Goal: Information Seeking & Learning: Learn about a topic

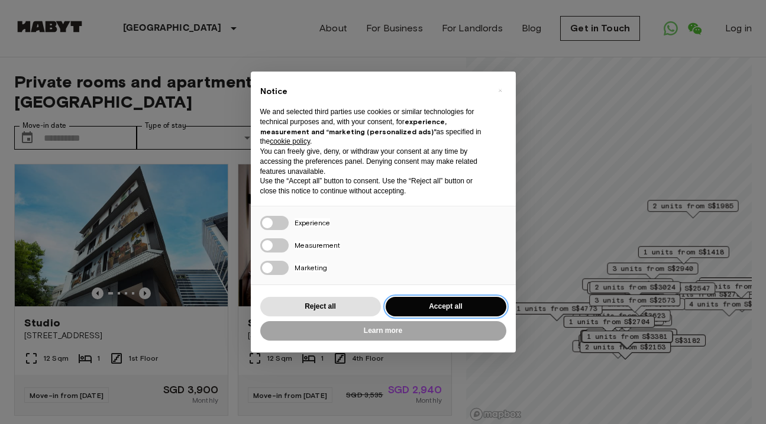
click at [432, 305] on button "Accept all" at bounding box center [446, 307] width 121 height 20
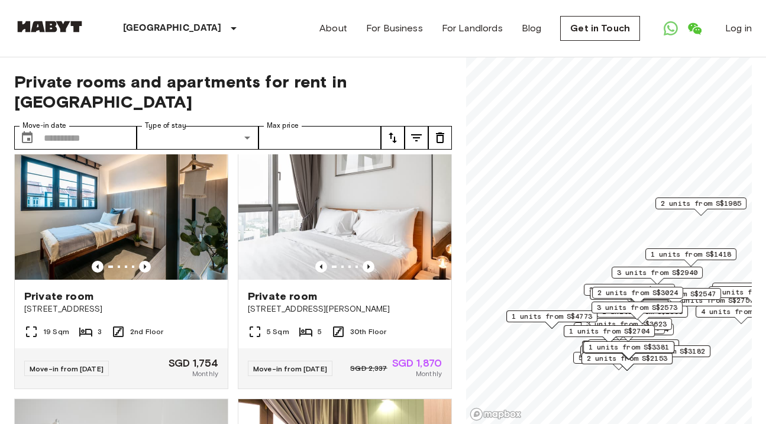
scroll to position [286, 0]
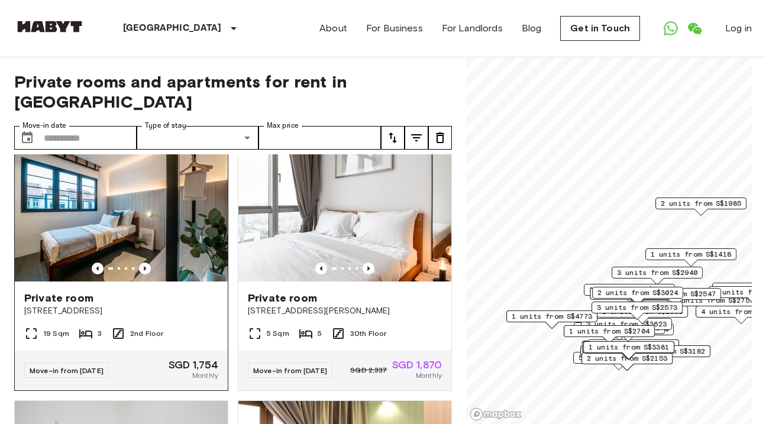
click at [133, 225] on img at bounding box center [121, 211] width 213 height 142
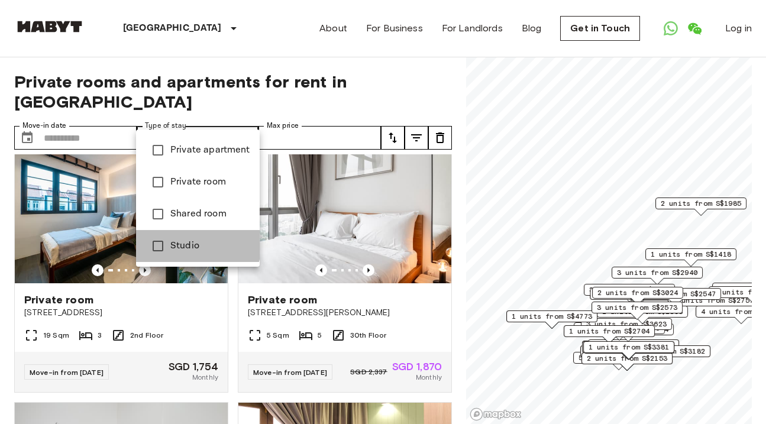
click at [182, 242] on span "Studio" at bounding box center [210, 246] width 80 height 14
type input "******"
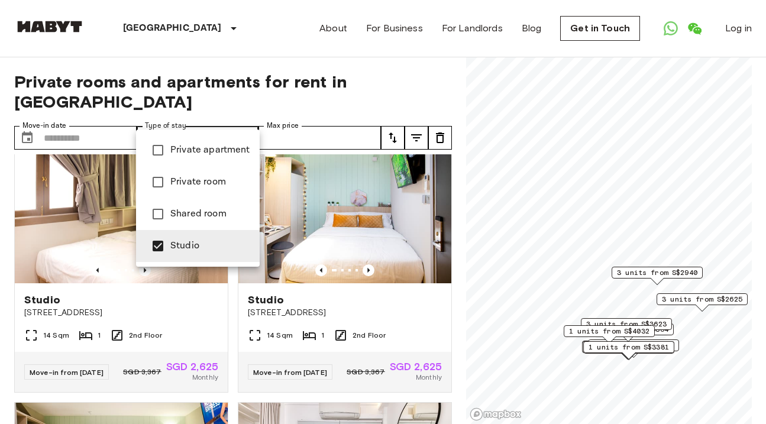
click at [96, 112] on div at bounding box center [383, 212] width 766 height 424
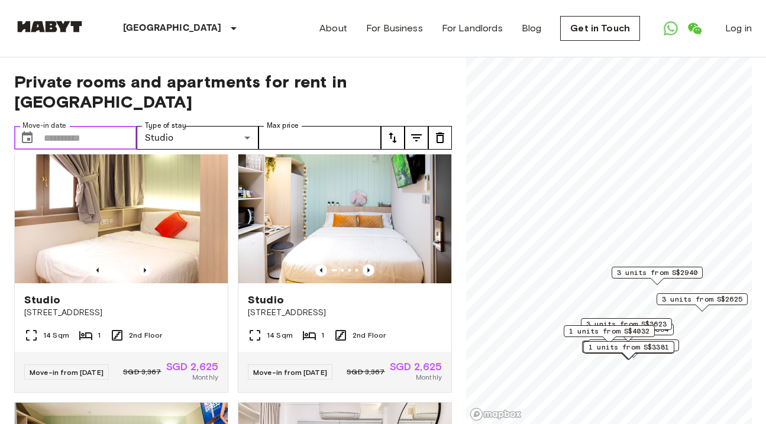
click at [91, 126] on input "Move-in date" at bounding box center [90, 138] width 93 height 24
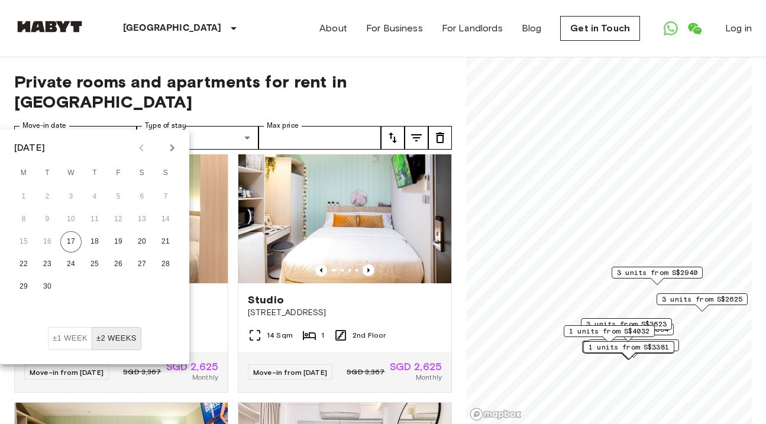
click at [173, 148] on icon "Next month" at bounding box center [172, 147] width 4 height 7
click at [173, 147] on icon "Next month" at bounding box center [172, 147] width 4 height 7
click at [121, 220] on button "12" at bounding box center [118, 219] width 21 height 21
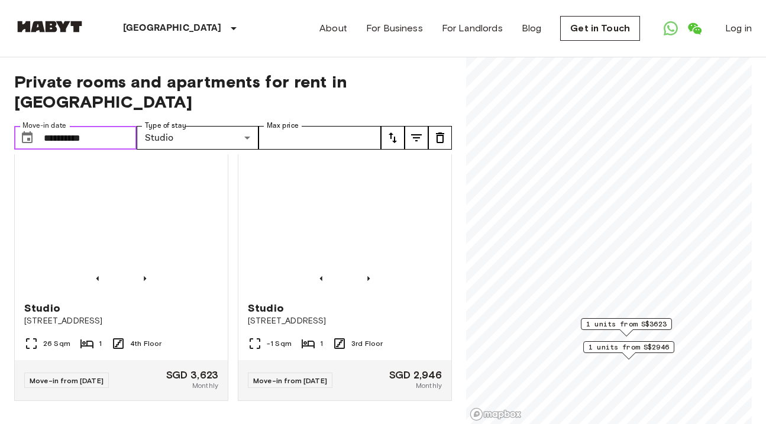
scroll to position [264, 0]
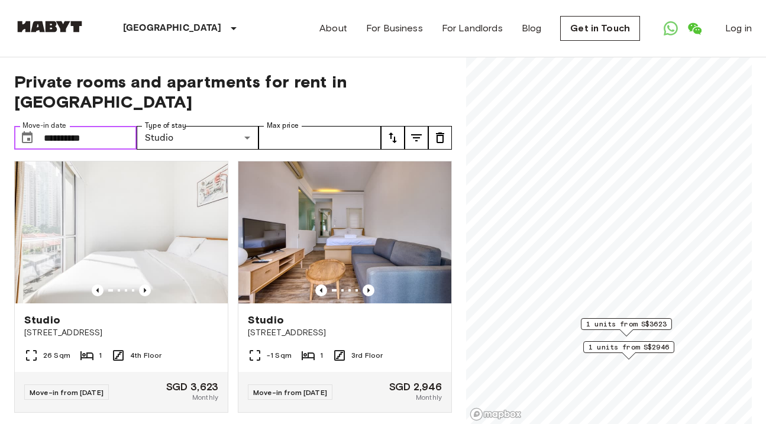
click at [111, 126] on input "**********" at bounding box center [90, 138] width 93 height 24
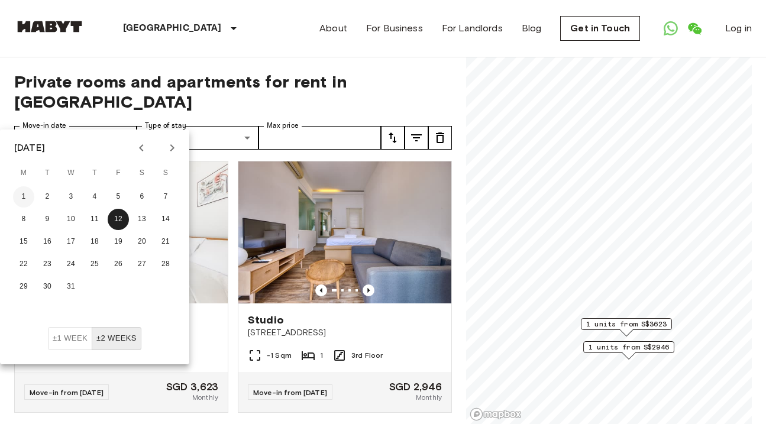
click at [23, 198] on button "1" at bounding box center [23, 196] width 21 height 21
type input "**********"
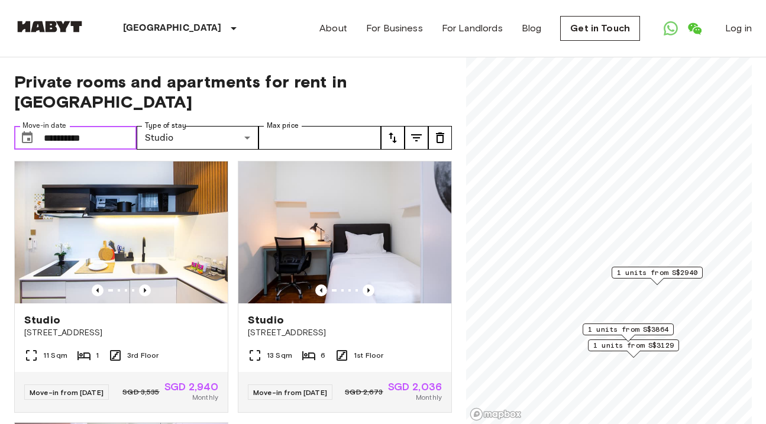
scroll to position [526, 0]
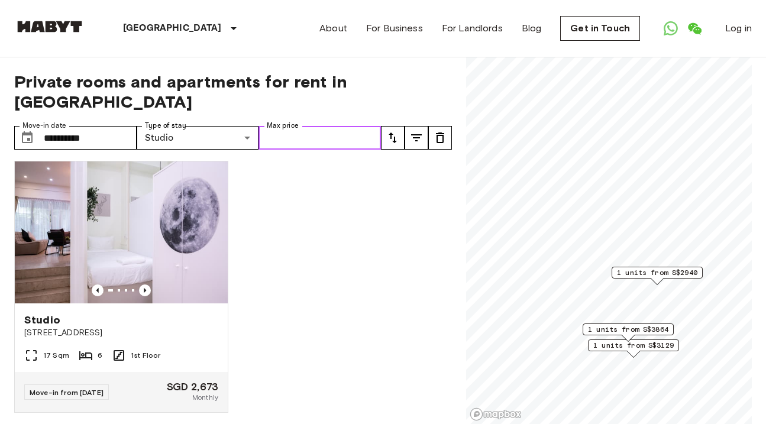
click at [351, 126] on input "Max price" at bounding box center [319, 138] width 122 height 24
click at [344, 220] on div "Studio 55 Tiong Bahru Road 26 Sqm 1 3rd Floor Move-in from 19 Nov 25 SGD 3,129 …" at bounding box center [228, 289] width 447 height 270
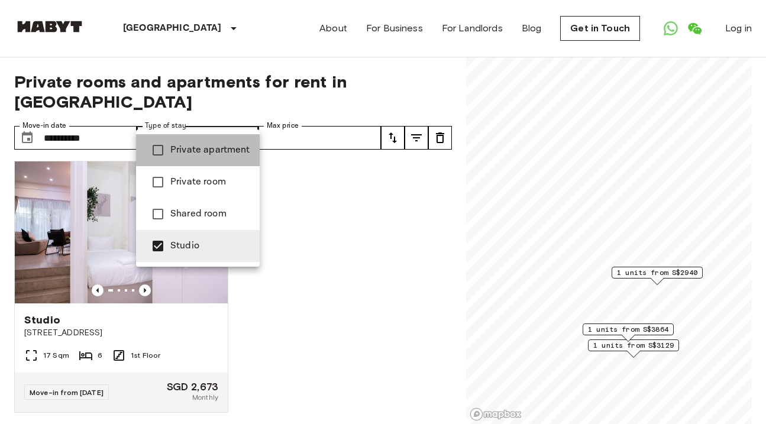
click at [226, 153] on span "Private apartment" at bounding box center [210, 150] width 80 height 14
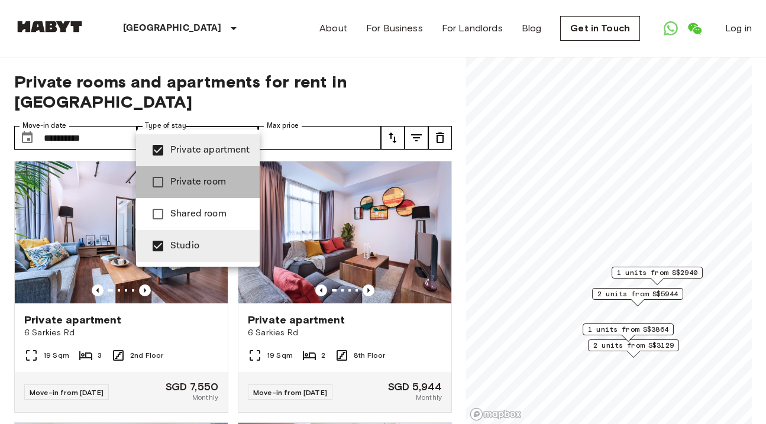
click at [214, 183] on span "Private room" at bounding box center [210, 182] width 80 height 14
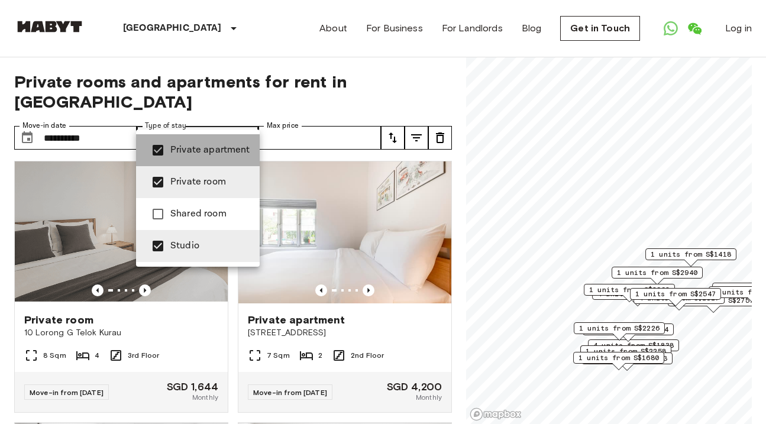
click at [211, 147] on span "Private apartment" at bounding box center [210, 150] width 80 height 14
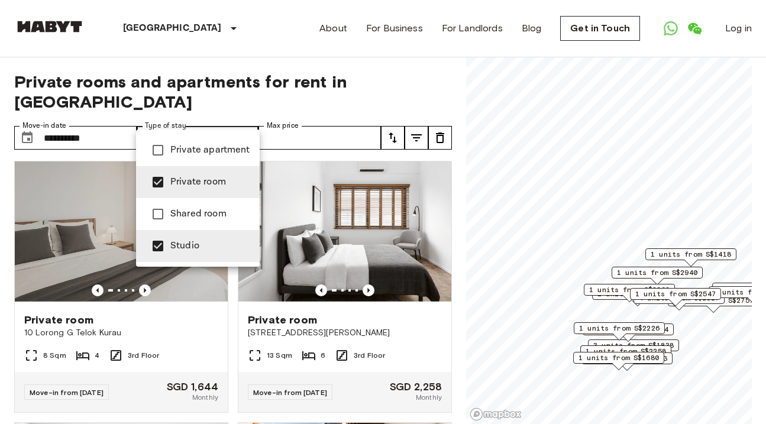
click at [190, 245] on span "Studio" at bounding box center [210, 246] width 80 height 14
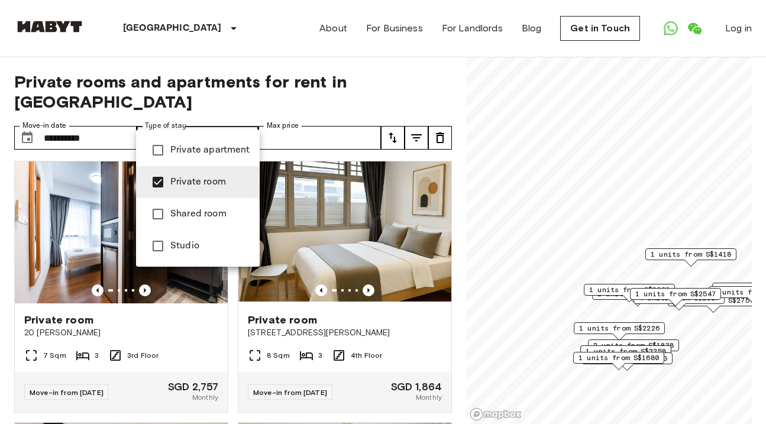
scroll to position [787, 0]
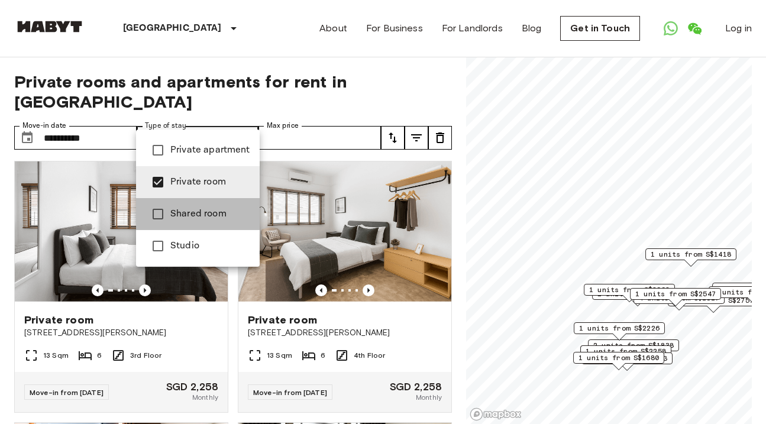
click at [200, 216] on span "Shared room" at bounding box center [210, 214] width 80 height 14
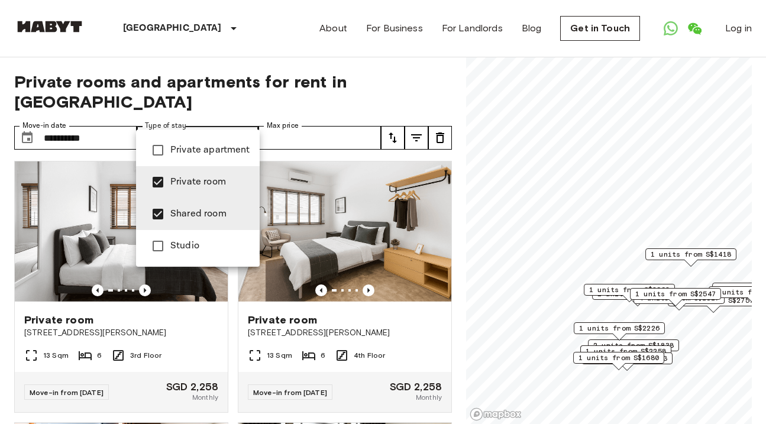
click at [185, 182] on span "Private room" at bounding box center [210, 182] width 80 height 14
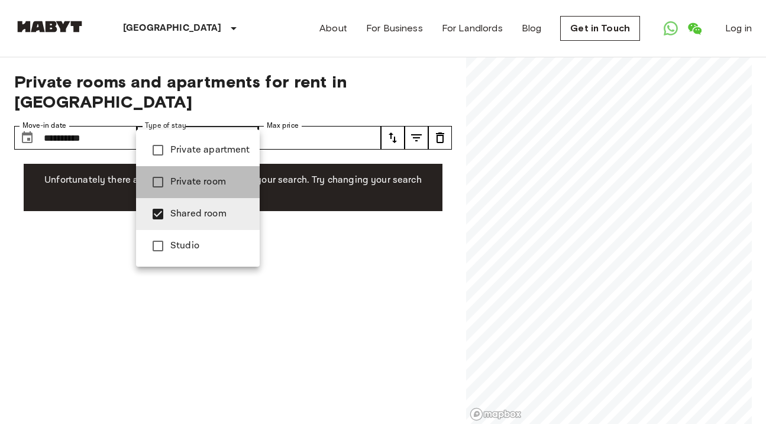
click at [210, 175] on span "Private room" at bounding box center [210, 182] width 80 height 14
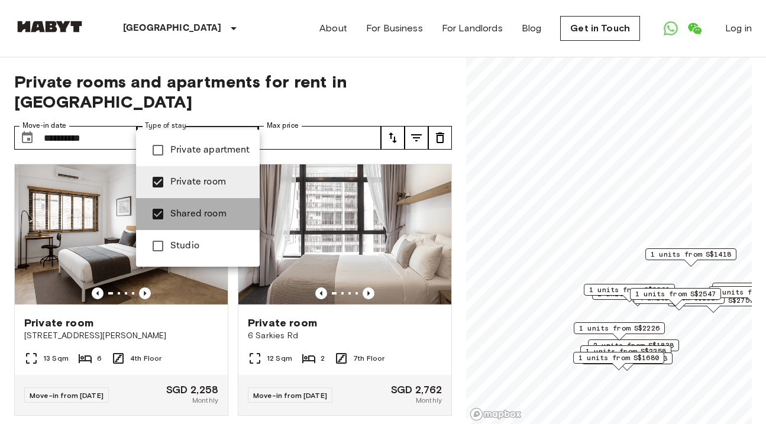
click at [201, 216] on span "Shared room" at bounding box center [210, 214] width 80 height 14
type input "**********"
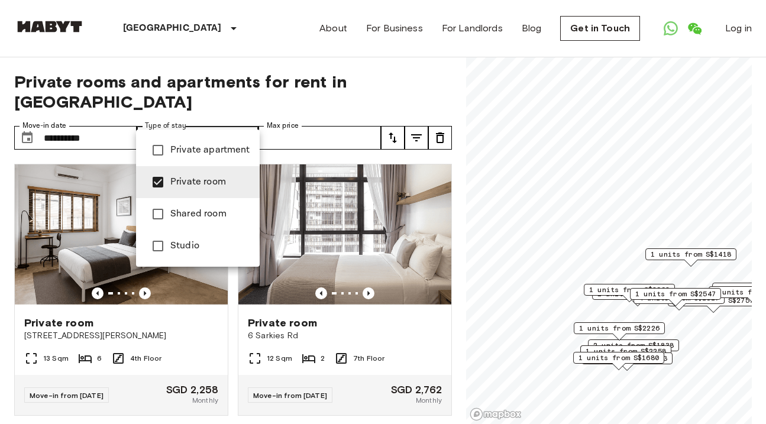
click at [395, 312] on div at bounding box center [383, 212] width 766 height 424
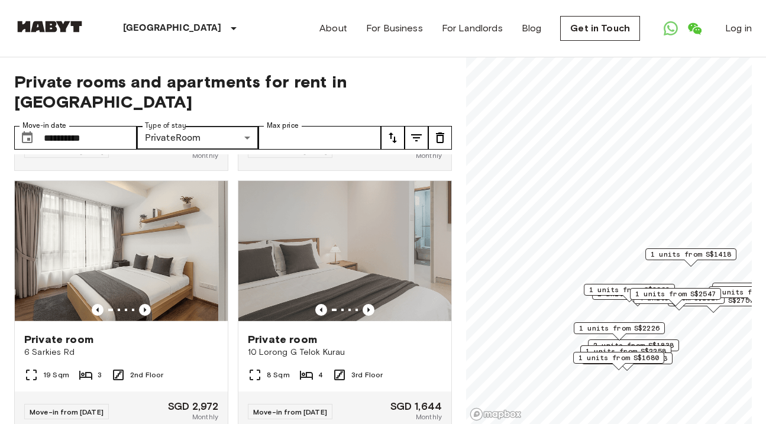
scroll to position [500, 0]
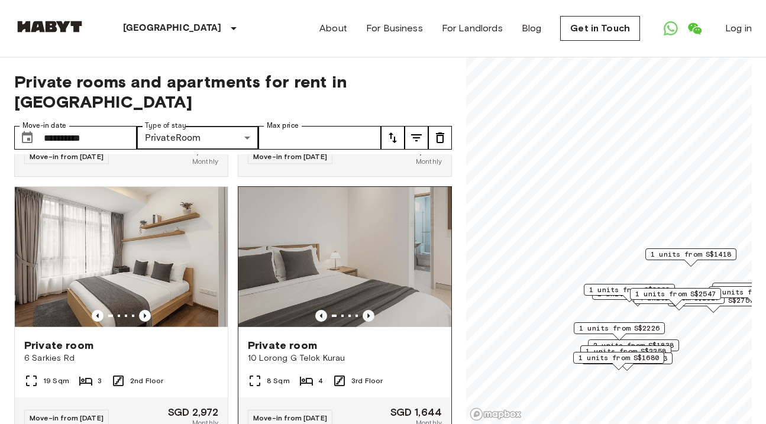
click at [368, 310] on icon "Previous image" at bounding box center [369, 316] width 12 height 12
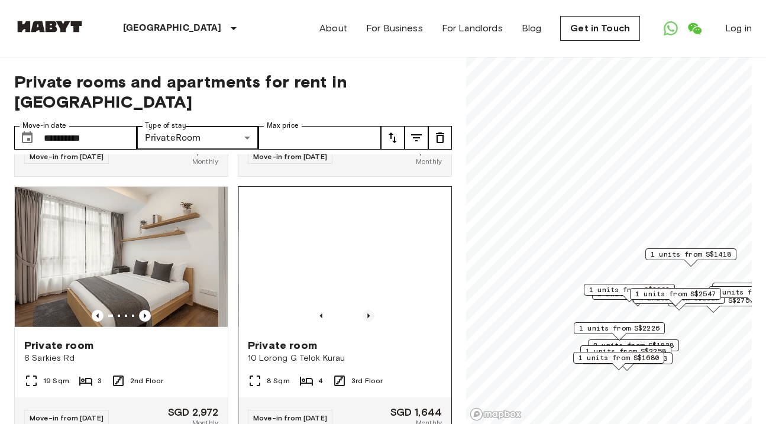
click at [368, 310] on icon "Previous image" at bounding box center [369, 316] width 12 height 12
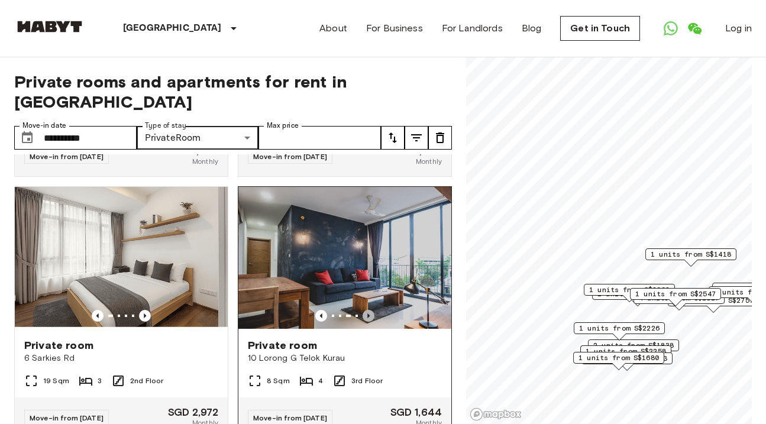
click at [368, 310] on icon "Previous image" at bounding box center [369, 316] width 12 height 12
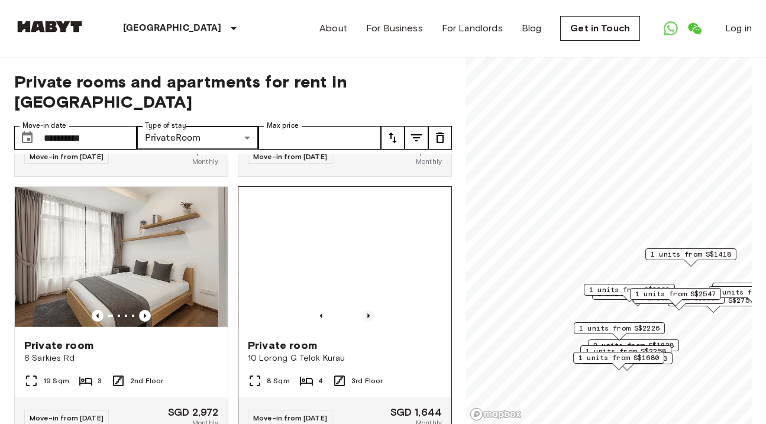
click at [368, 310] on icon "Previous image" at bounding box center [369, 316] width 12 height 12
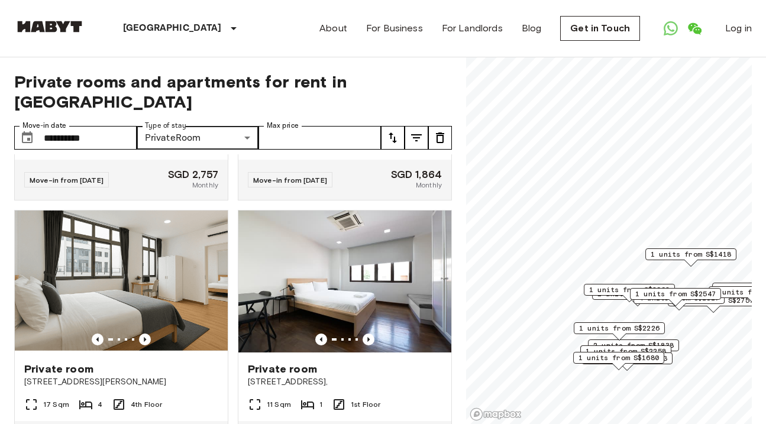
scroll to position [1278, 0]
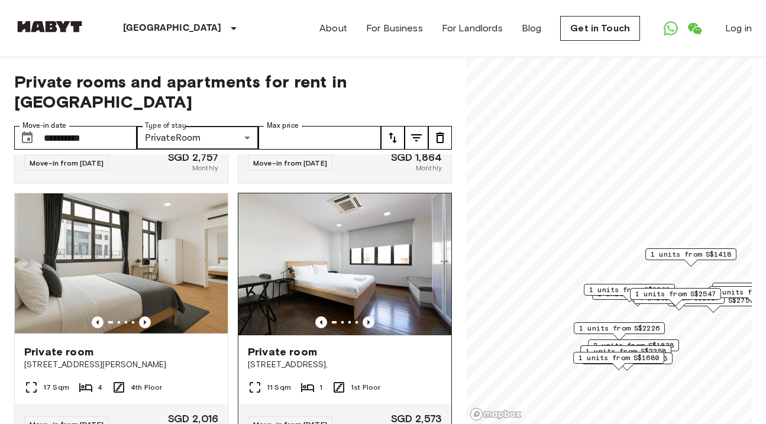
click at [365, 316] on icon "Previous image" at bounding box center [369, 322] width 12 height 12
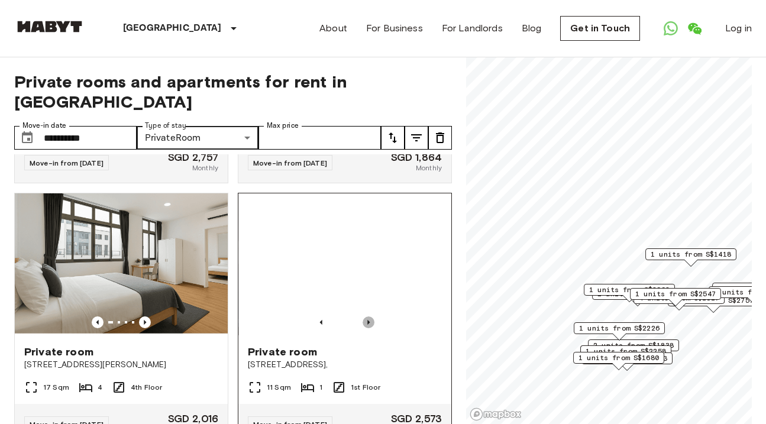
click at [366, 316] on icon "Previous image" at bounding box center [369, 322] width 12 height 12
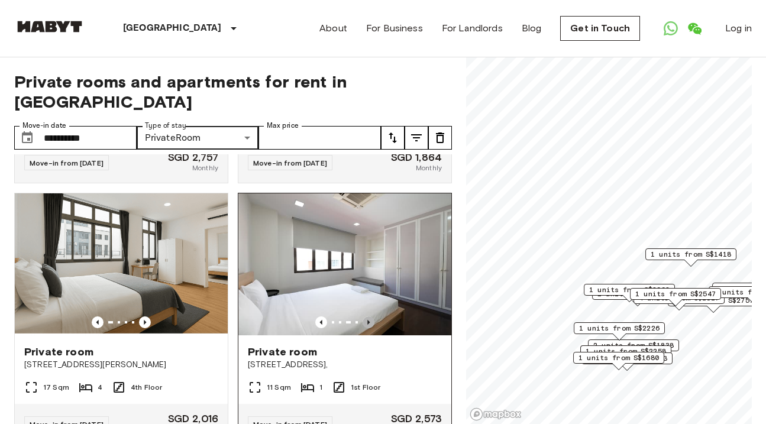
click at [366, 316] on icon "Previous image" at bounding box center [369, 322] width 12 height 12
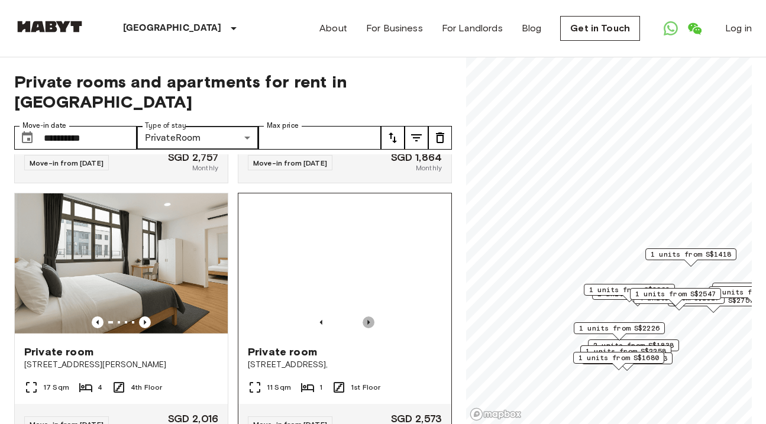
click at [367, 316] on icon "Previous image" at bounding box center [369, 322] width 12 height 12
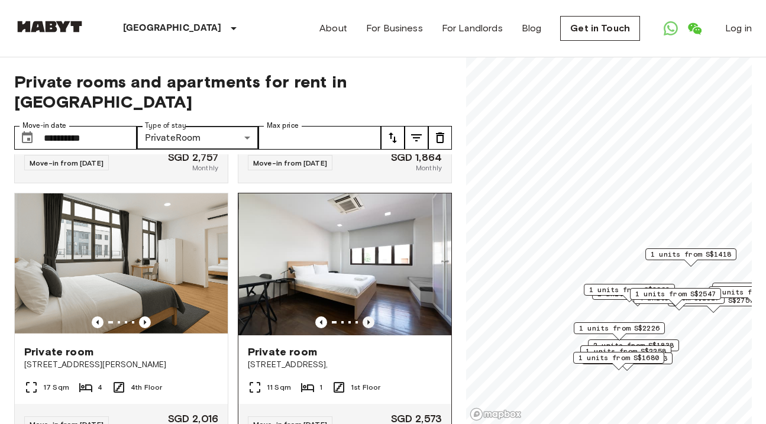
click at [367, 316] on icon "Previous image" at bounding box center [369, 322] width 12 height 12
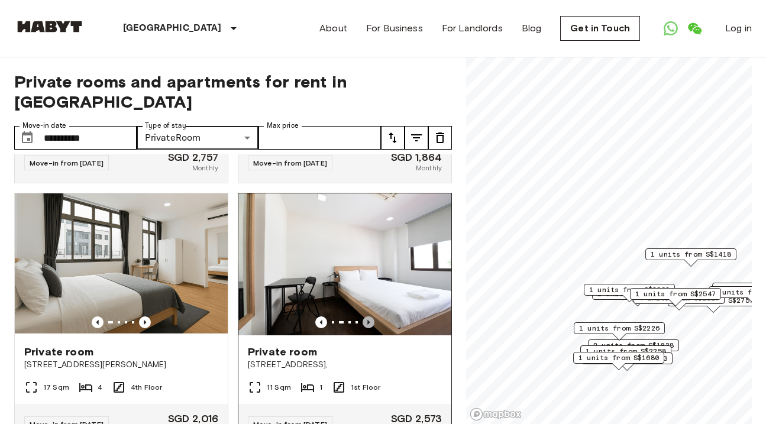
click at [367, 316] on icon "Previous image" at bounding box center [369, 322] width 12 height 12
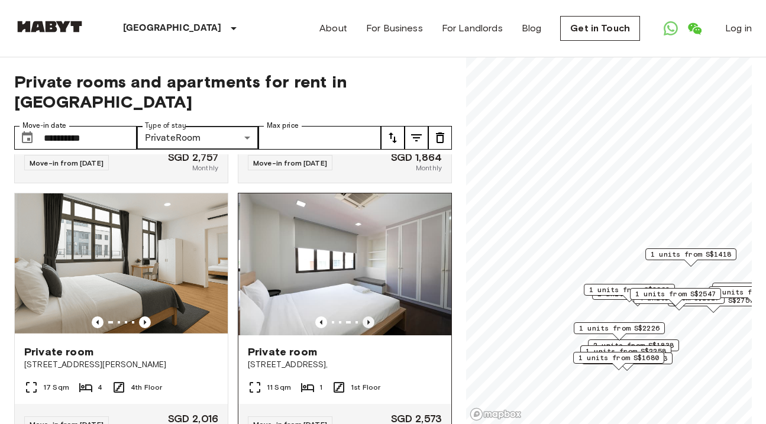
click at [367, 316] on icon "Previous image" at bounding box center [369, 322] width 12 height 12
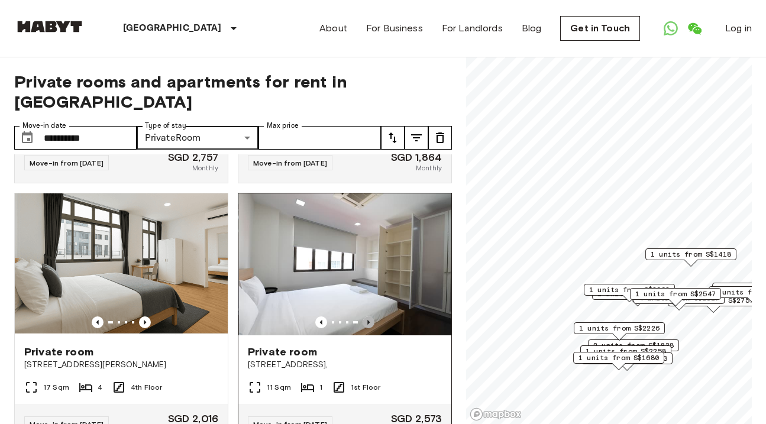
click at [367, 316] on icon "Previous image" at bounding box center [369, 322] width 12 height 12
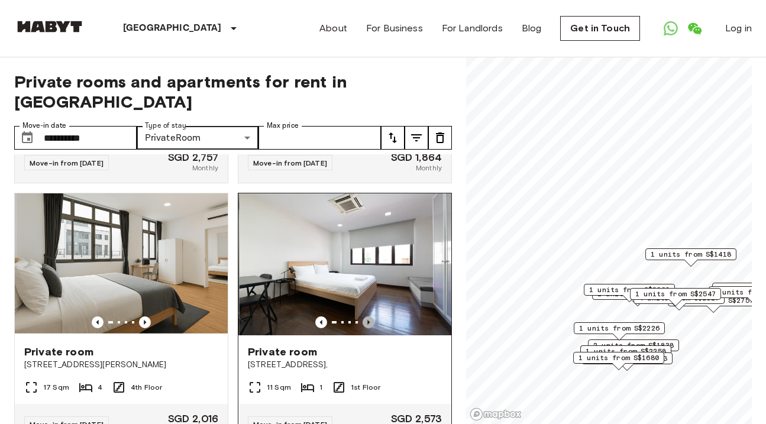
click at [367, 316] on icon "Previous image" at bounding box center [369, 322] width 12 height 12
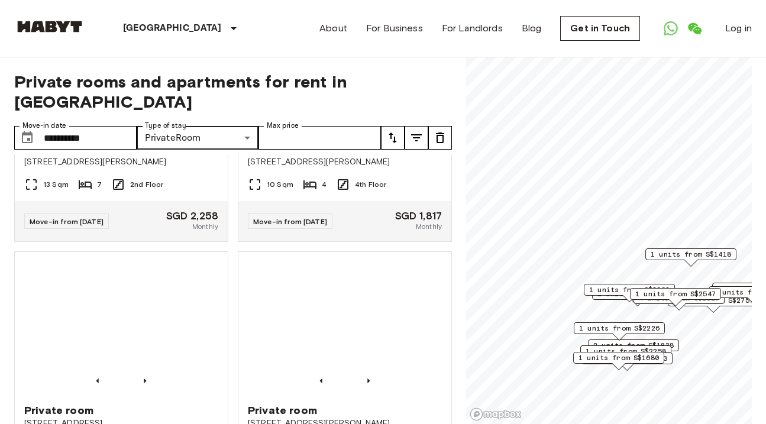
scroll to position [1994, 0]
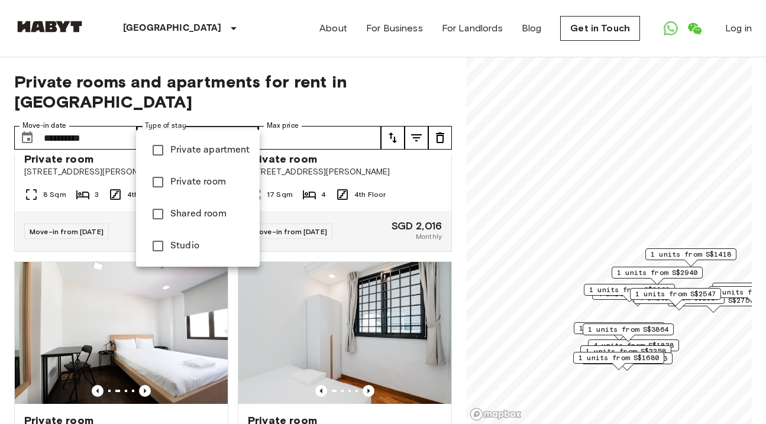
type input "**********"
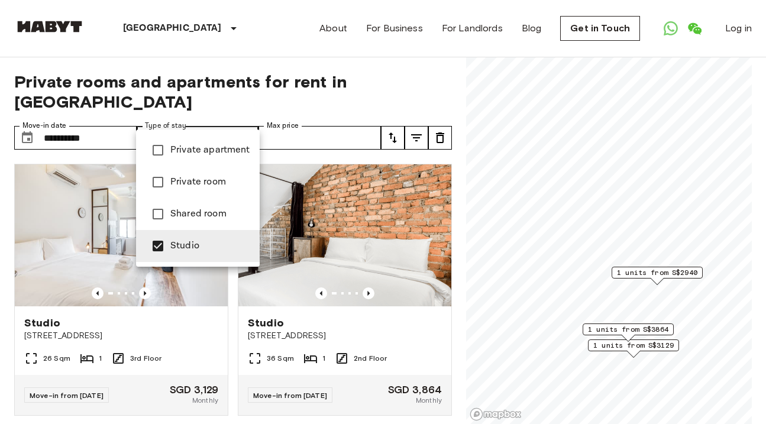
click at [321, 173] on div at bounding box center [383, 212] width 766 height 424
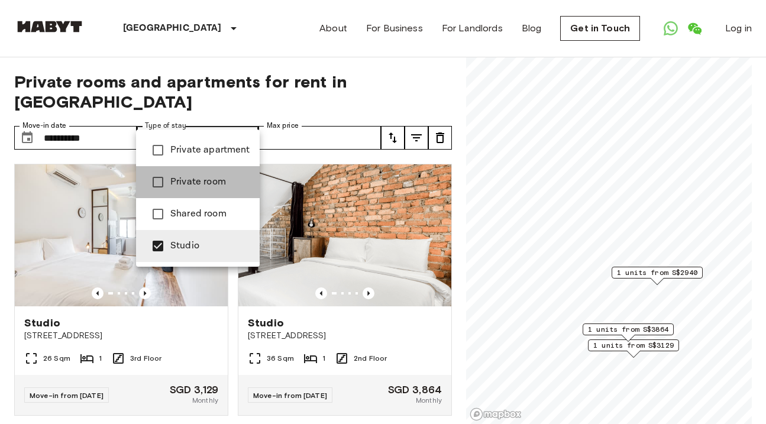
click at [205, 182] on span "Private room" at bounding box center [210, 182] width 80 height 14
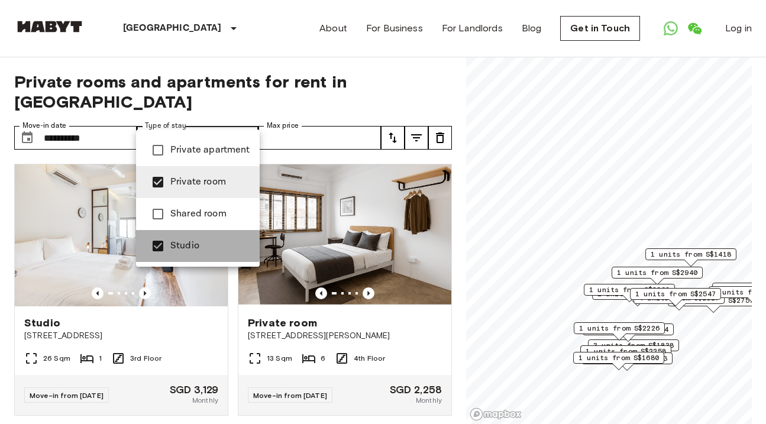
click at [176, 245] on span "Studio" at bounding box center [210, 246] width 80 height 14
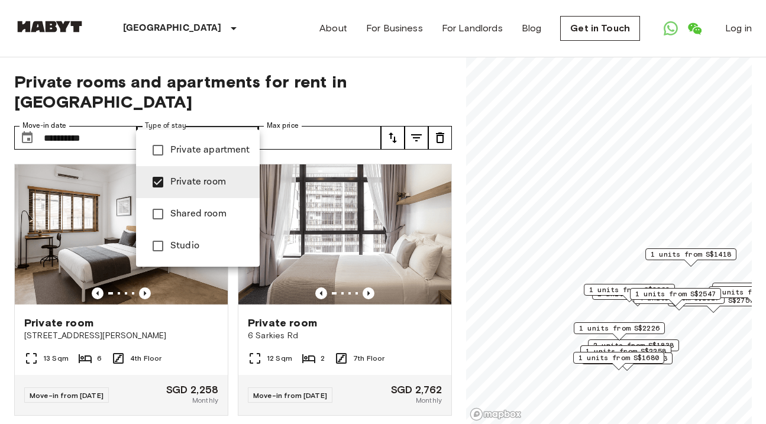
click at [212, 151] on span "Private apartment" at bounding box center [210, 150] width 80 height 14
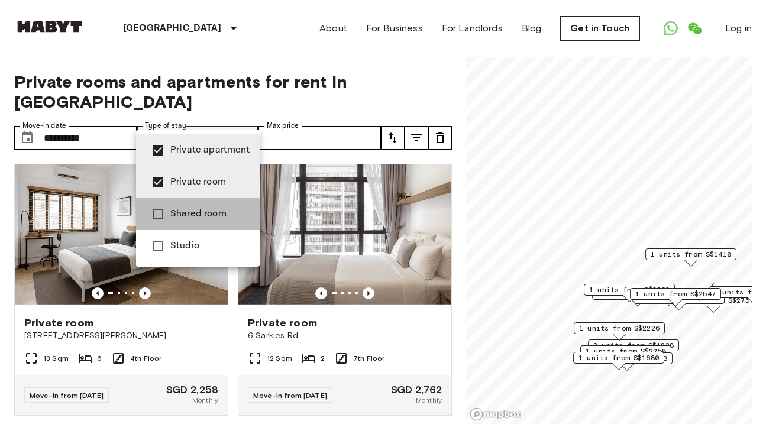
click at [177, 216] on span "Shared room" at bounding box center [210, 214] width 80 height 14
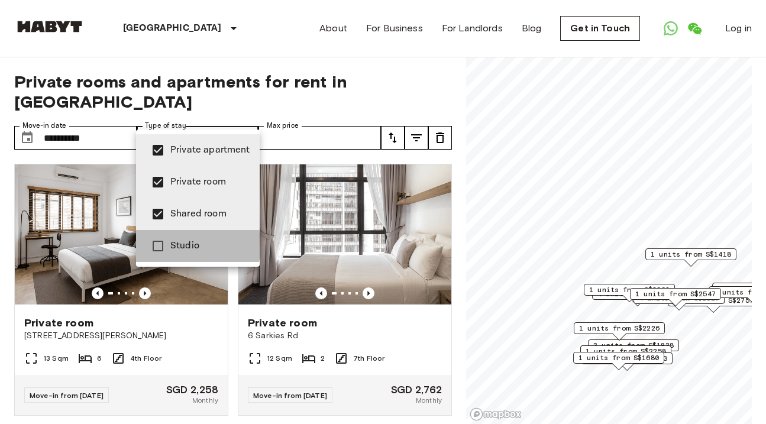
click at [177, 245] on span "Studio" at bounding box center [210, 246] width 80 height 14
type input "**********"
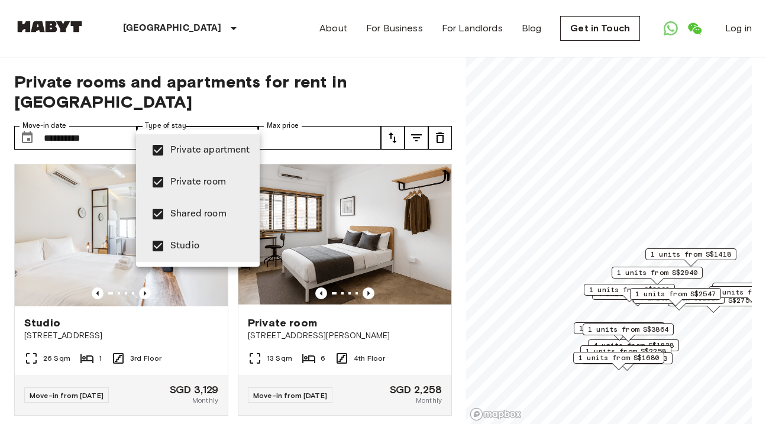
click at [375, 310] on div at bounding box center [383, 212] width 766 height 424
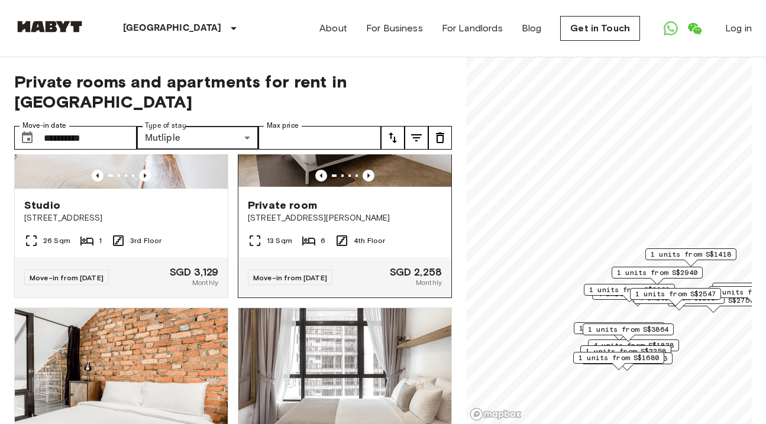
scroll to position [121, 0]
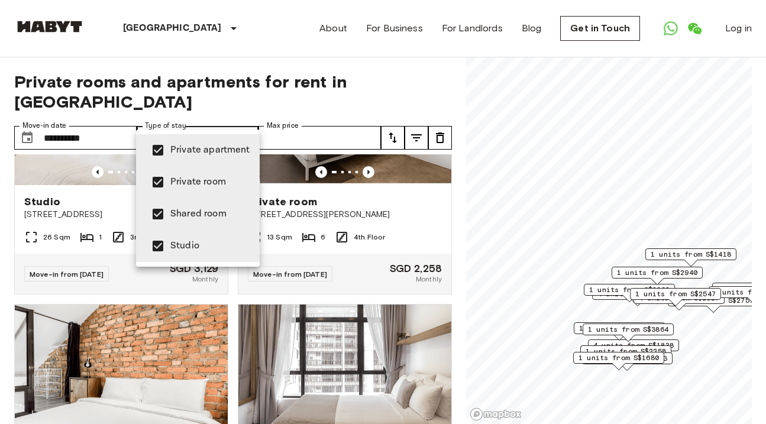
click at [371, 279] on div at bounding box center [383, 212] width 766 height 424
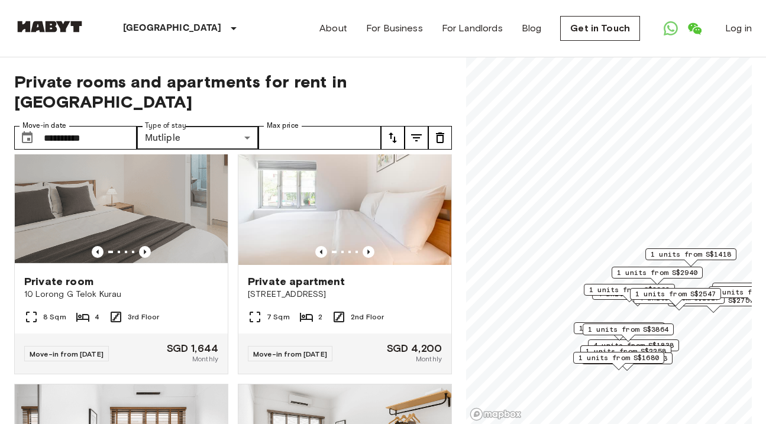
scroll to position [1069, 0]
